Goal: Task Accomplishment & Management: Use online tool/utility

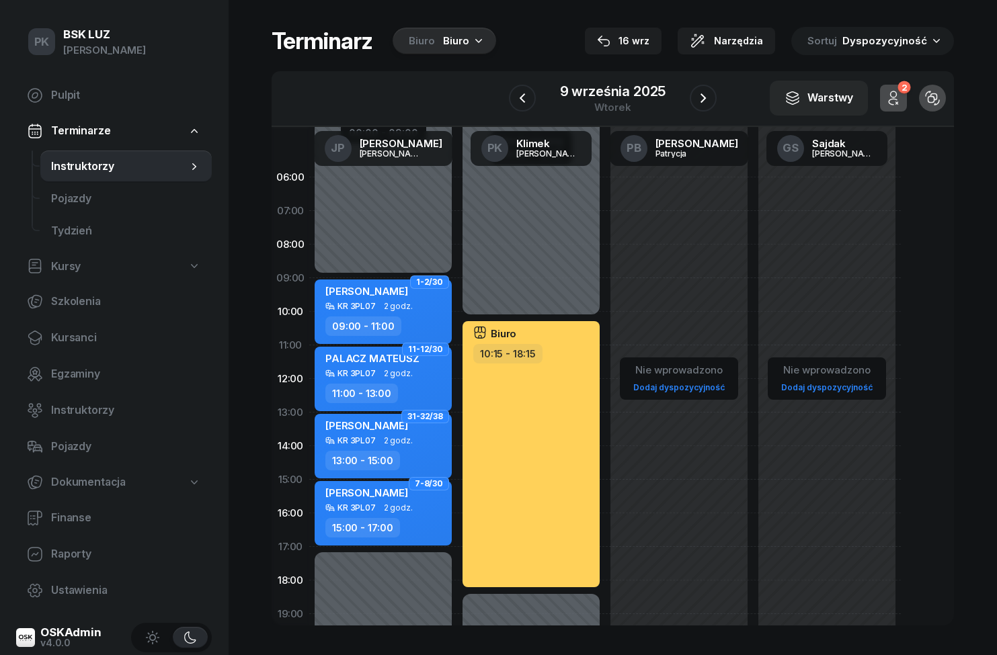
click at [459, 36] on div "Biuro" at bounding box center [456, 41] width 26 height 16
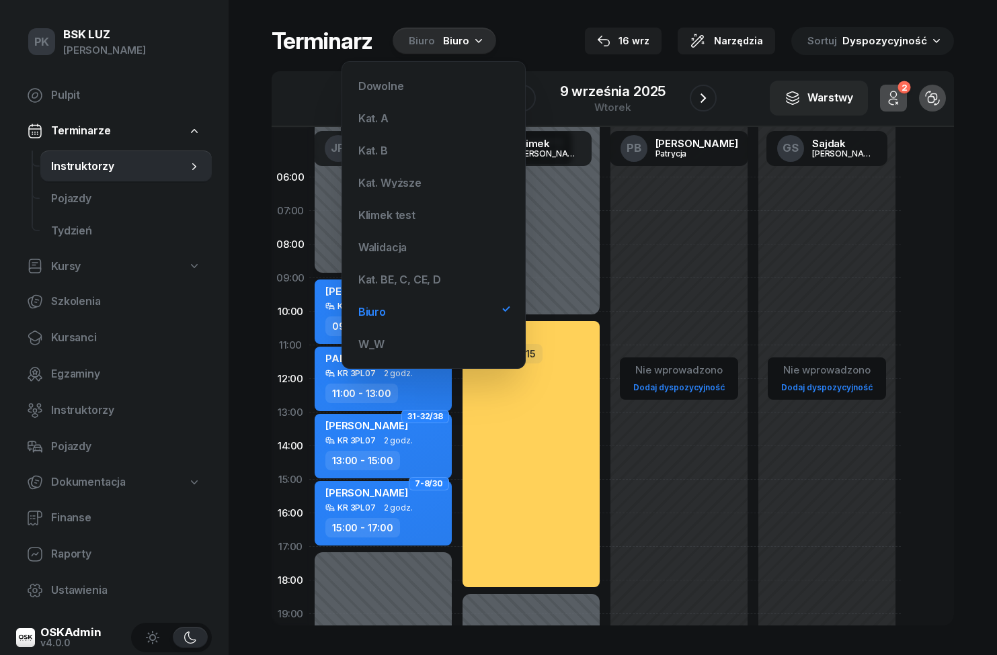
click at [387, 116] on div "Kat. A" at bounding box center [373, 118] width 30 height 11
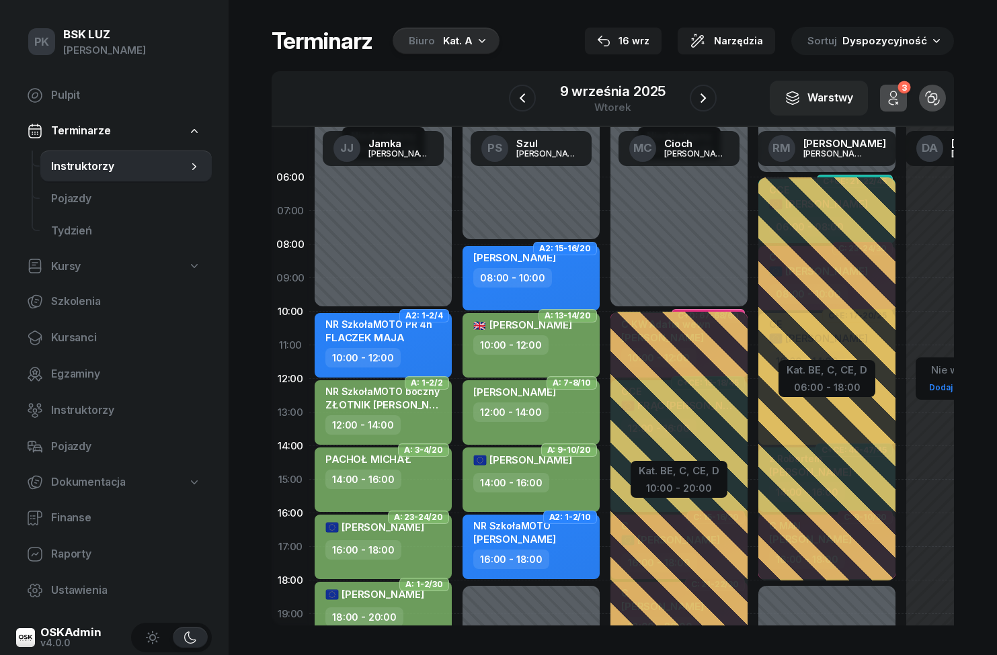
click at [625, 45] on div "16 wrz" at bounding box center [623, 41] width 52 height 16
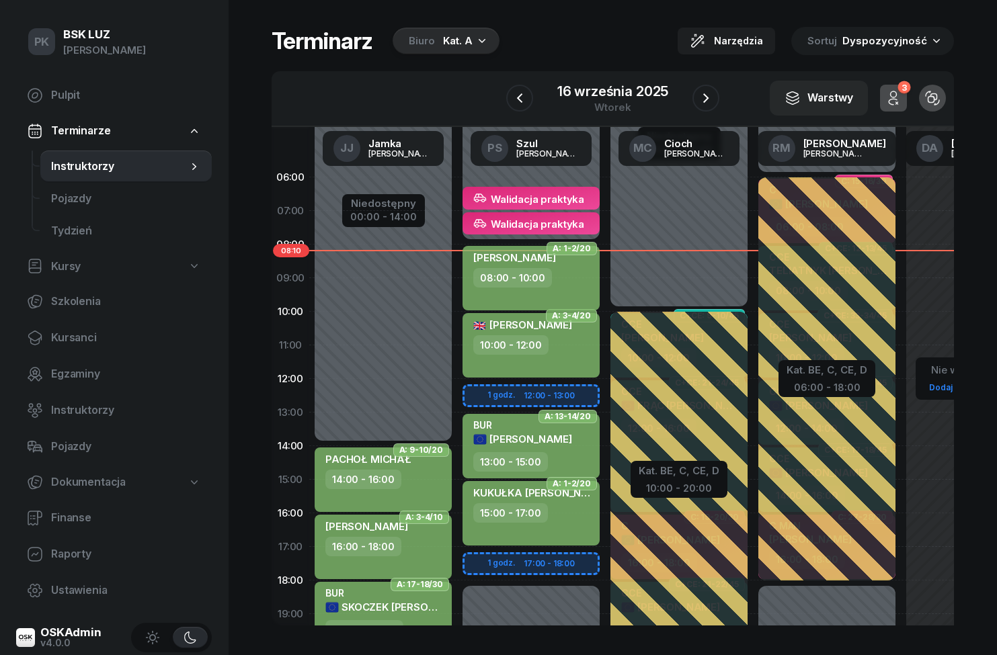
click at [558, 278] on div "08:00 - 10:00" at bounding box center [532, 277] width 118 height 19
select select "08"
select select "10"
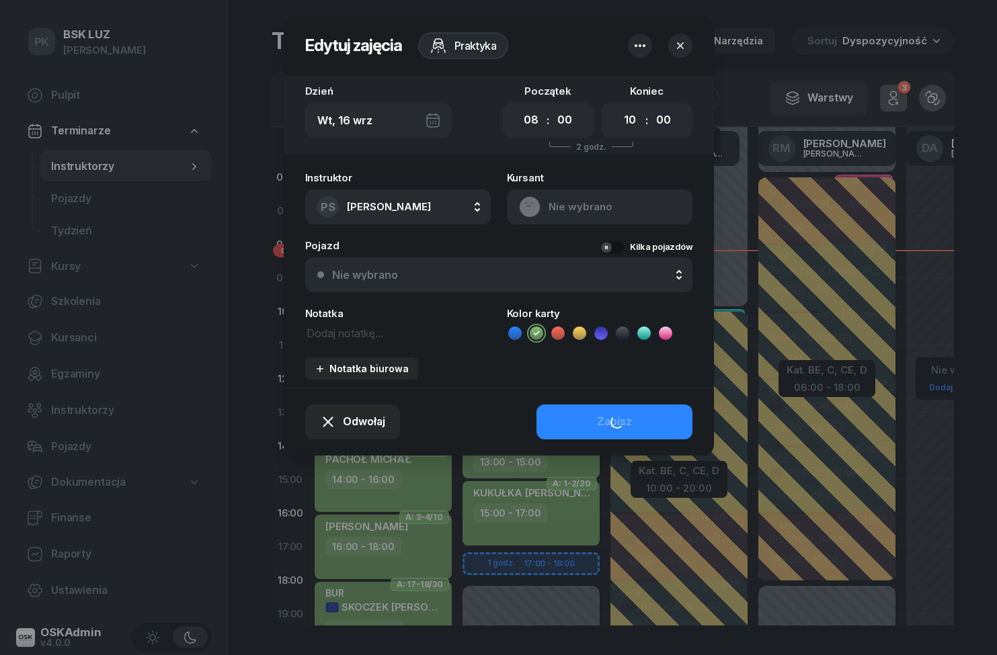
click at [617, 202] on button "Nie wybrano" at bounding box center [600, 207] width 186 height 35
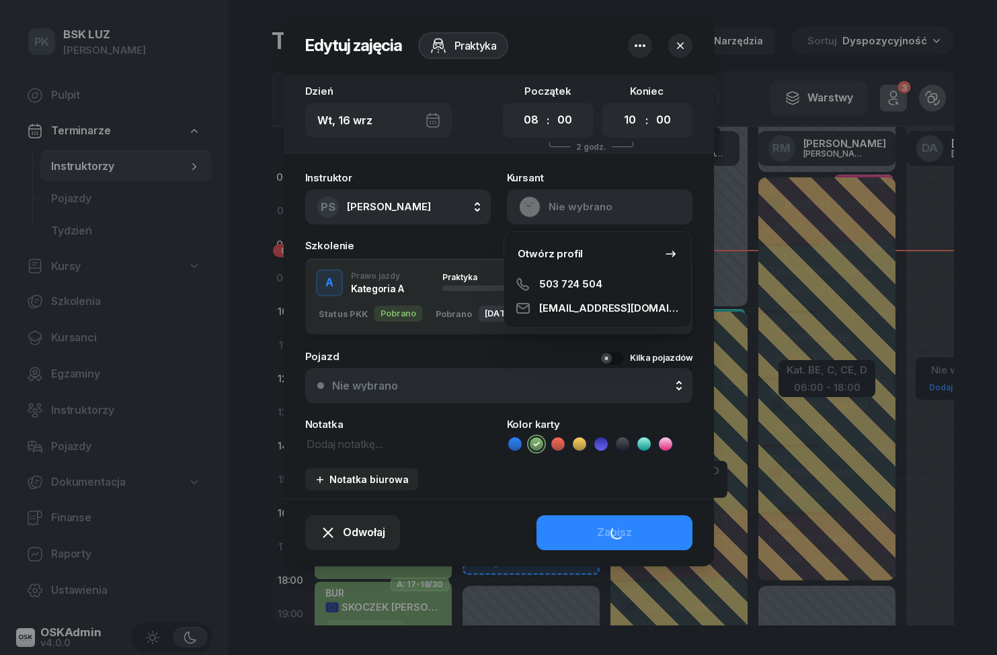
click at [618, 256] on link "Otwórz profil" at bounding box center [598, 254] width 176 height 34
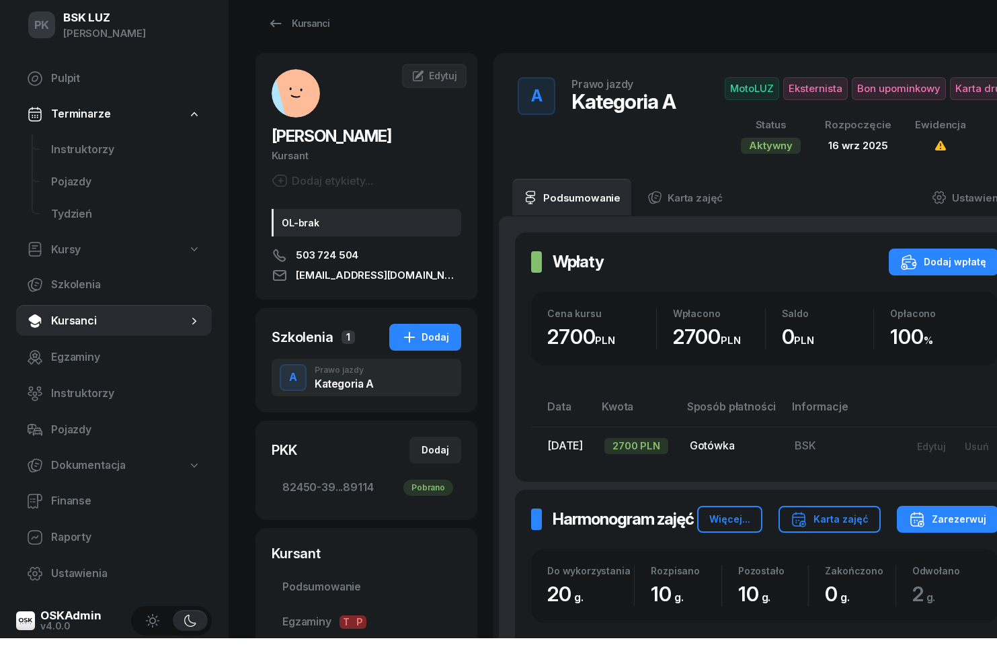
scroll to position [18, 0]
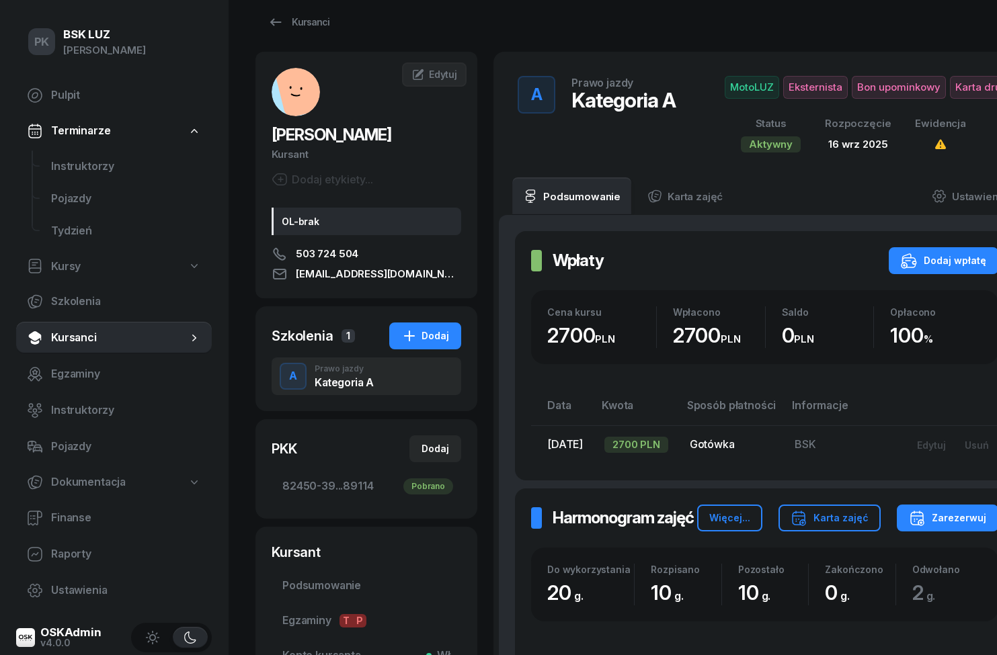
click at [67, 161] on span "Instruktorzy" at bounding box center [126, 166] width 150 height 17
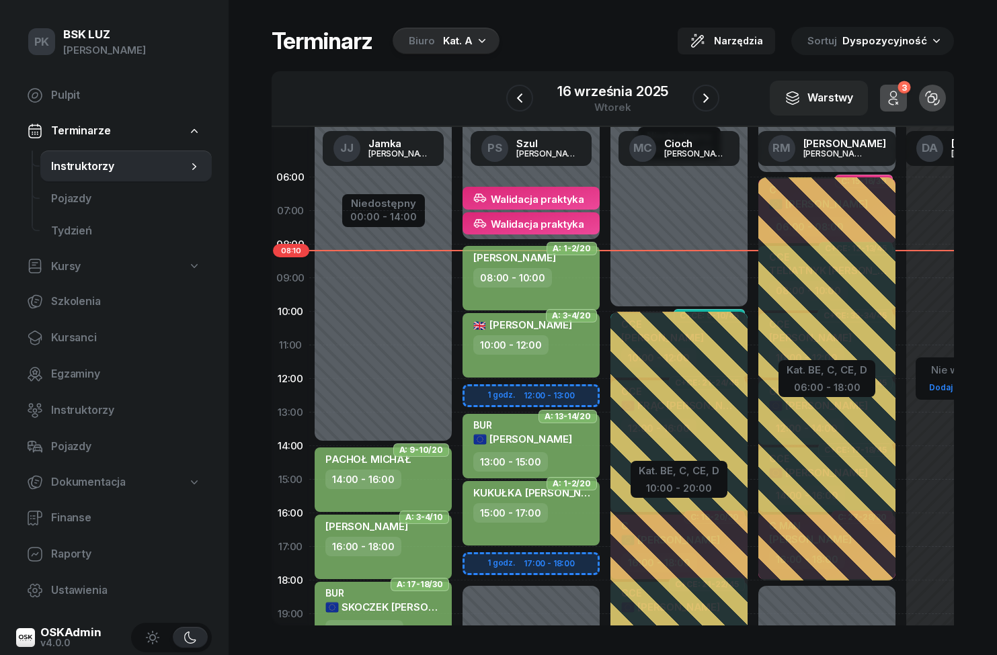
click at [62, 193] on span "Pojazdy" at bounding box center [126, 198] width 150 height 17
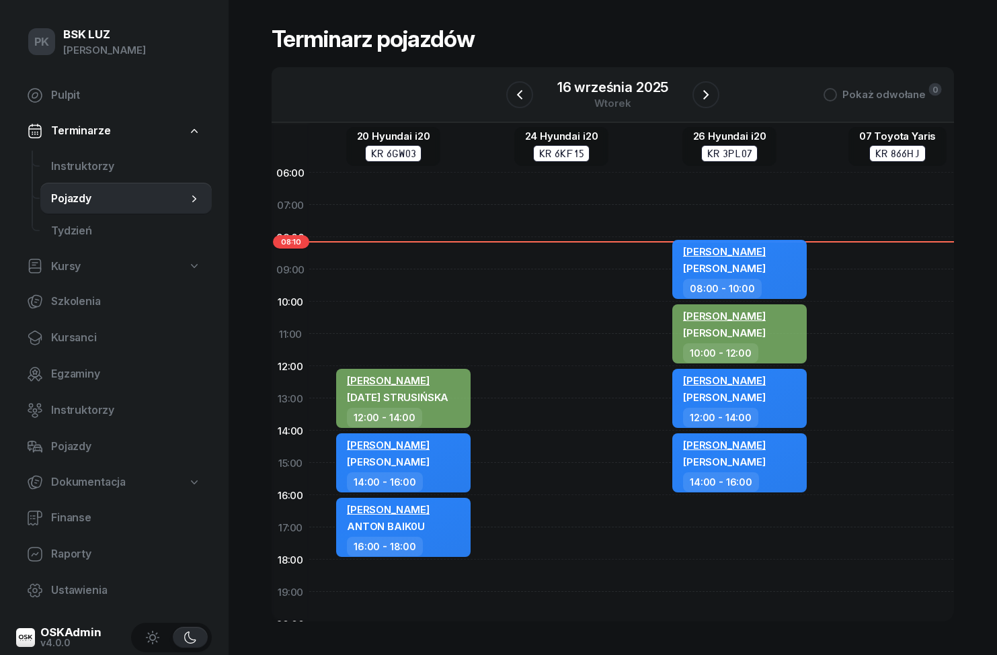
click at [63, 164] on span "Instruktorzy" at bounding box center [126, 166] width 150 height 17
